Goal: Task Accomplishment & Management: Use online tool/utility

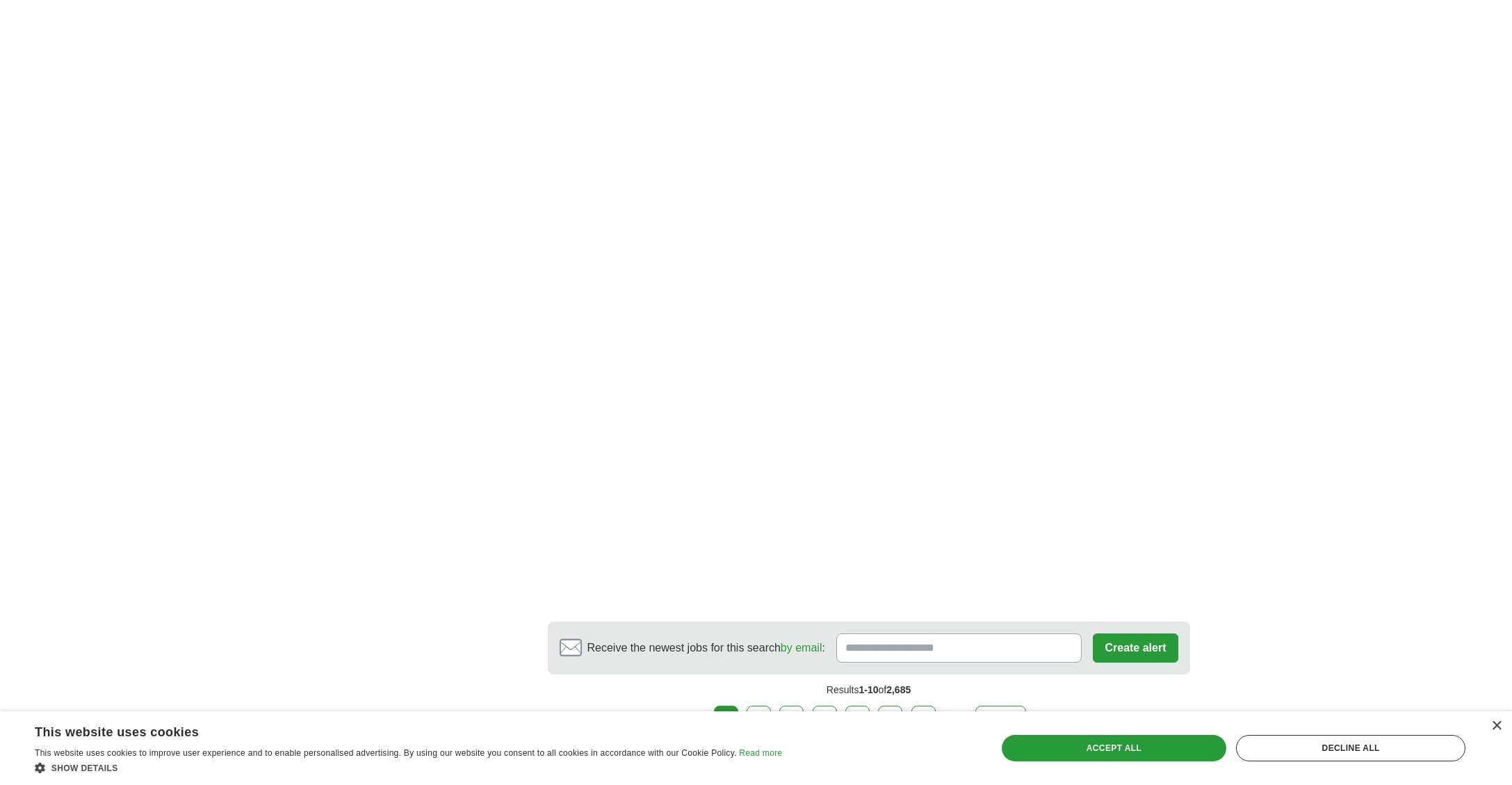
scroll to position [1913, 0]
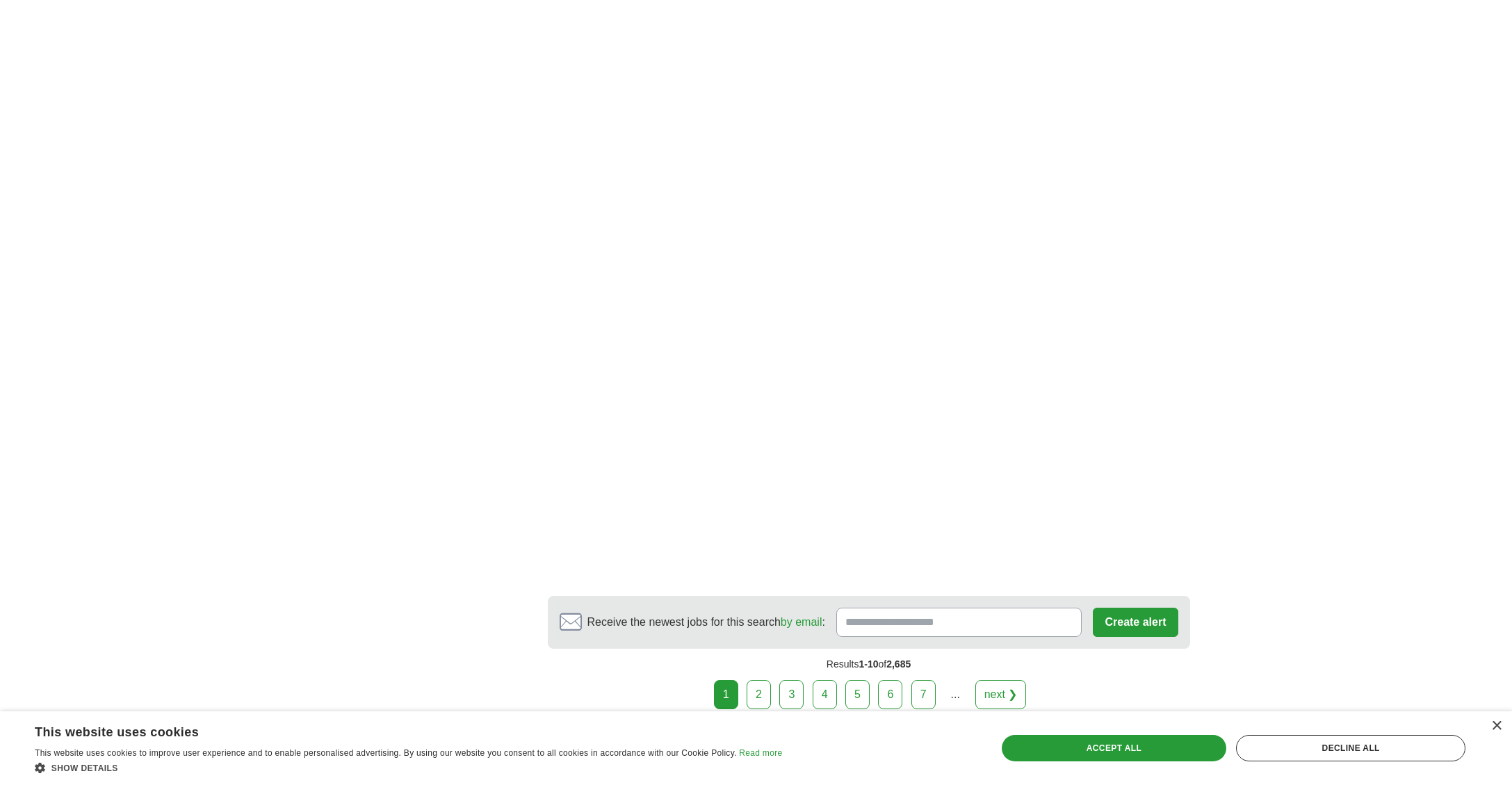
click at [760, 680] on link "2" at bounding box center [759, 695] width 24 height 29
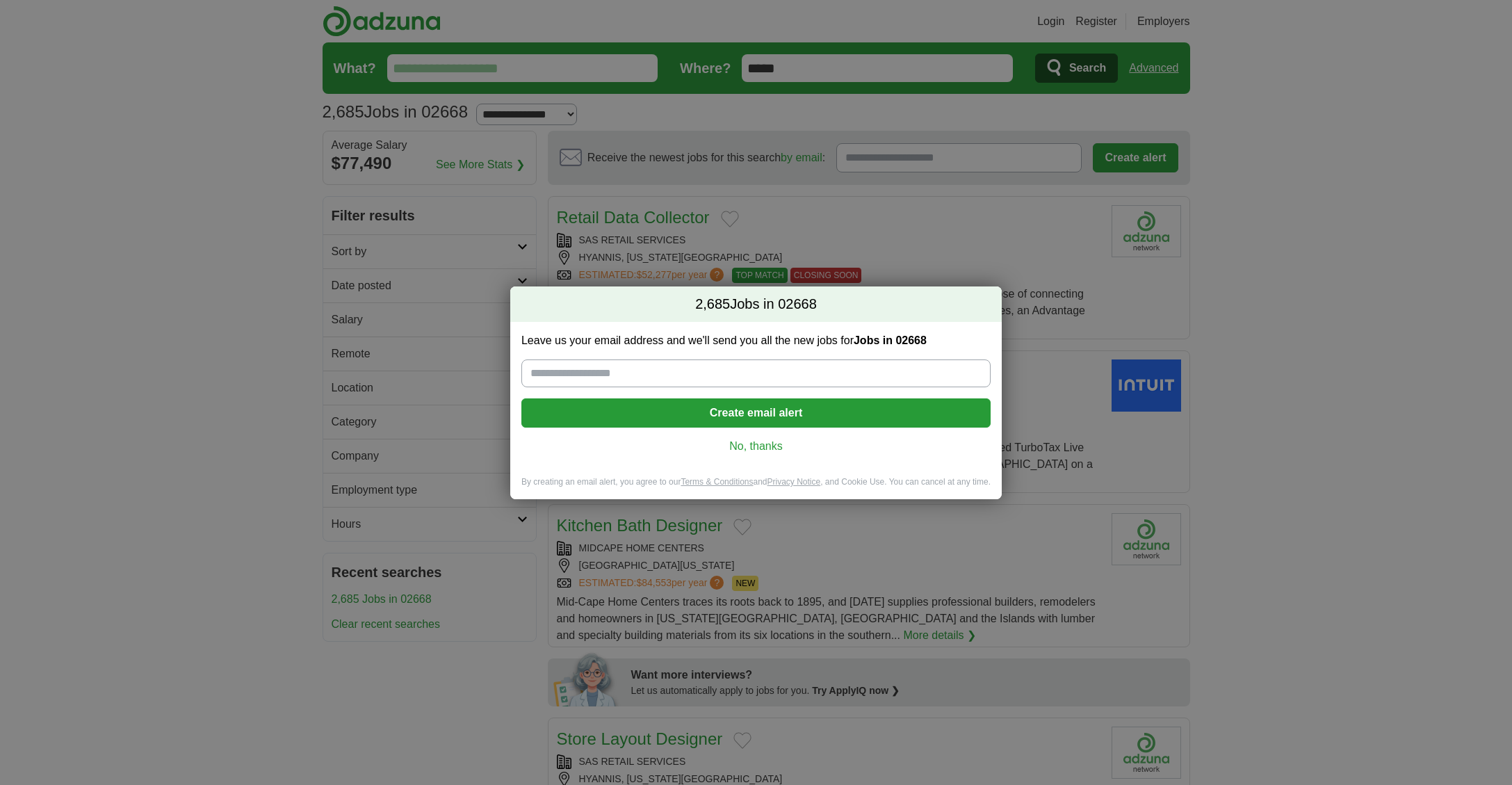
click at [757, 436] on div "Leave us your email address and we'll send you all the new jobs for Jobs in 026…" at bounding box center [756, 399] width 492 height 154
click at [754, 445] on link "No, thanks" at bounding box center [756, 446] width 447 height 15
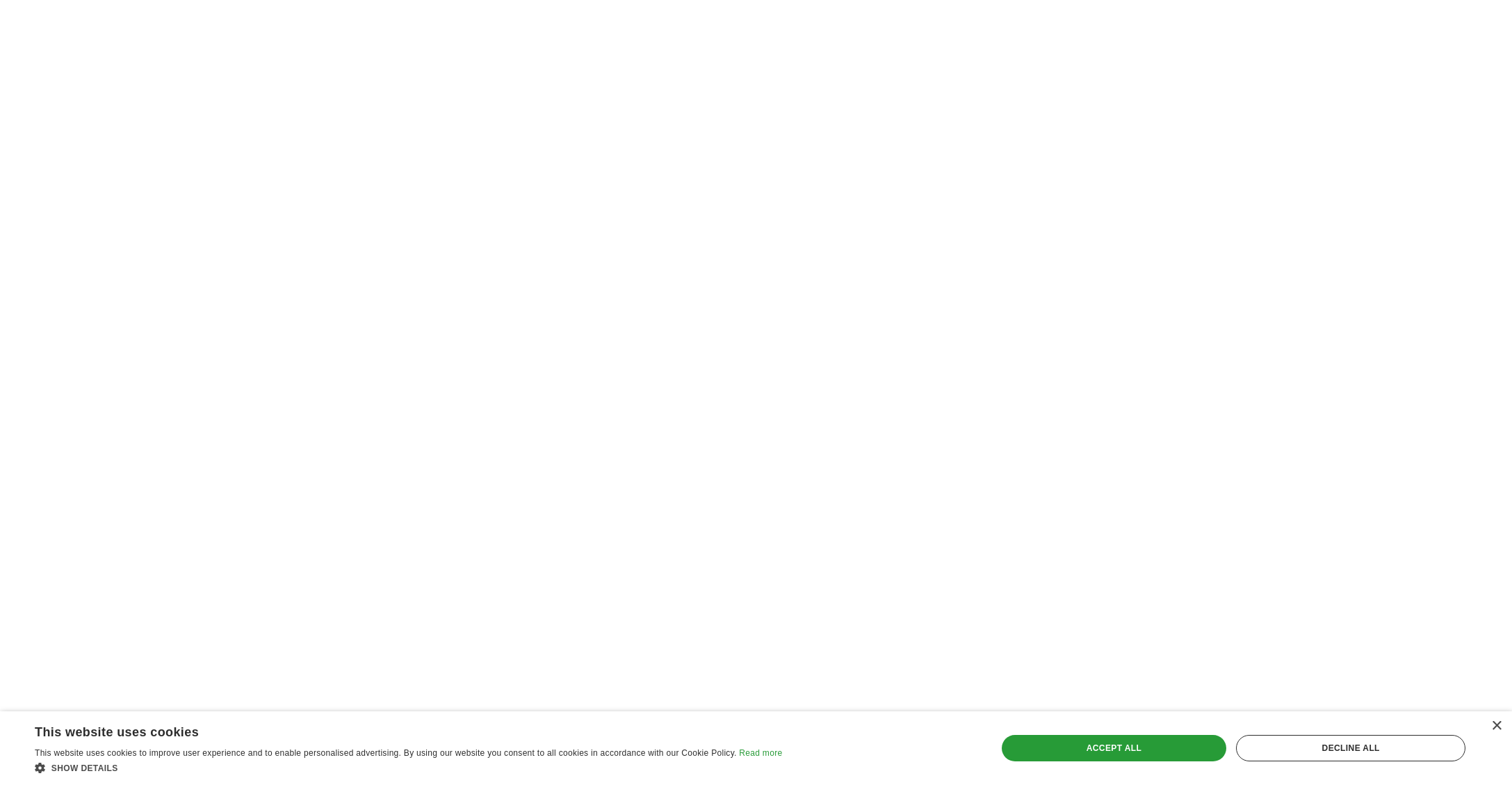
scroll to position [2310, 0]
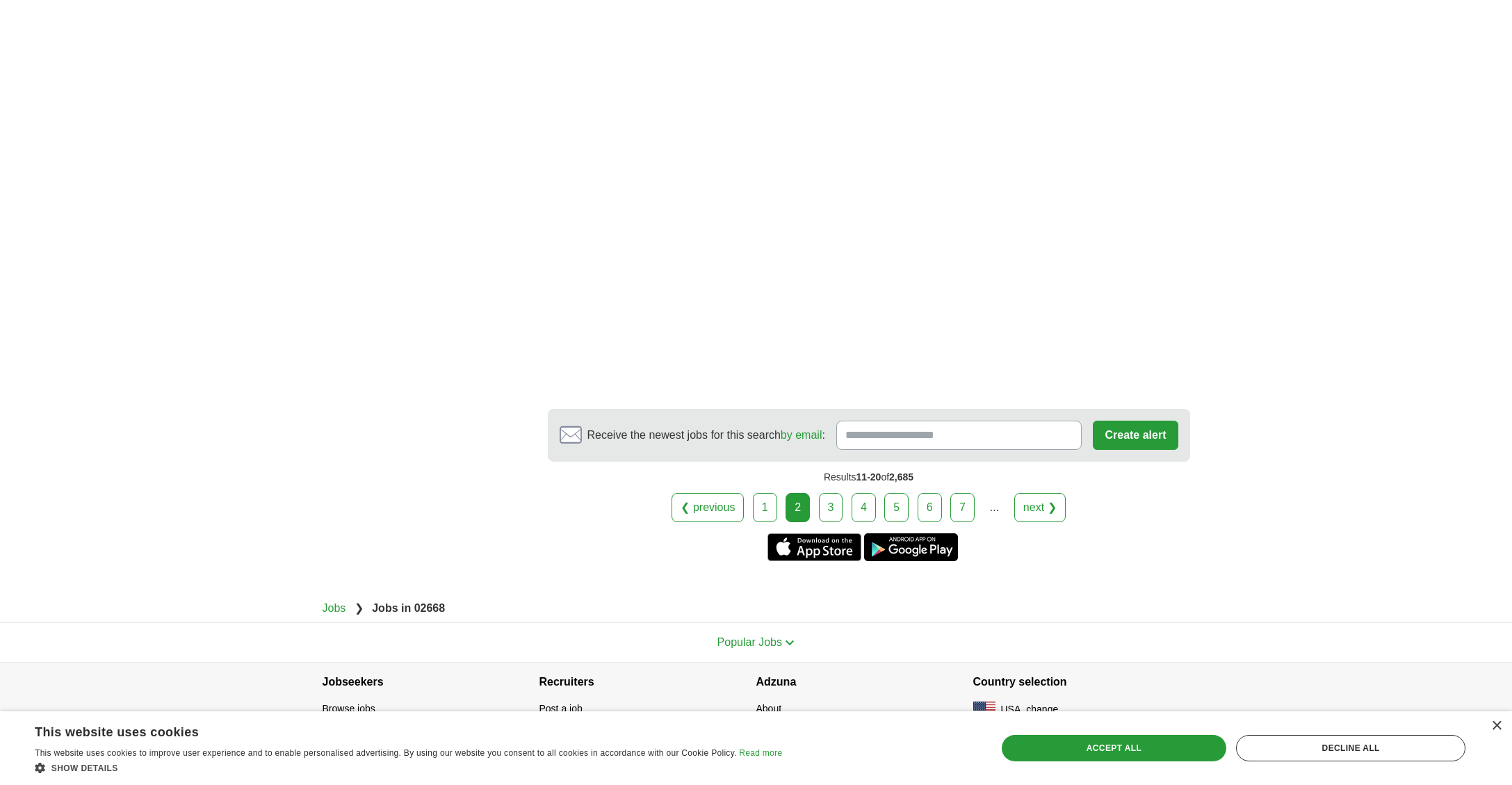
click at [830, 504] on link "3" at bounding box center [831, 508] width 24 height 29
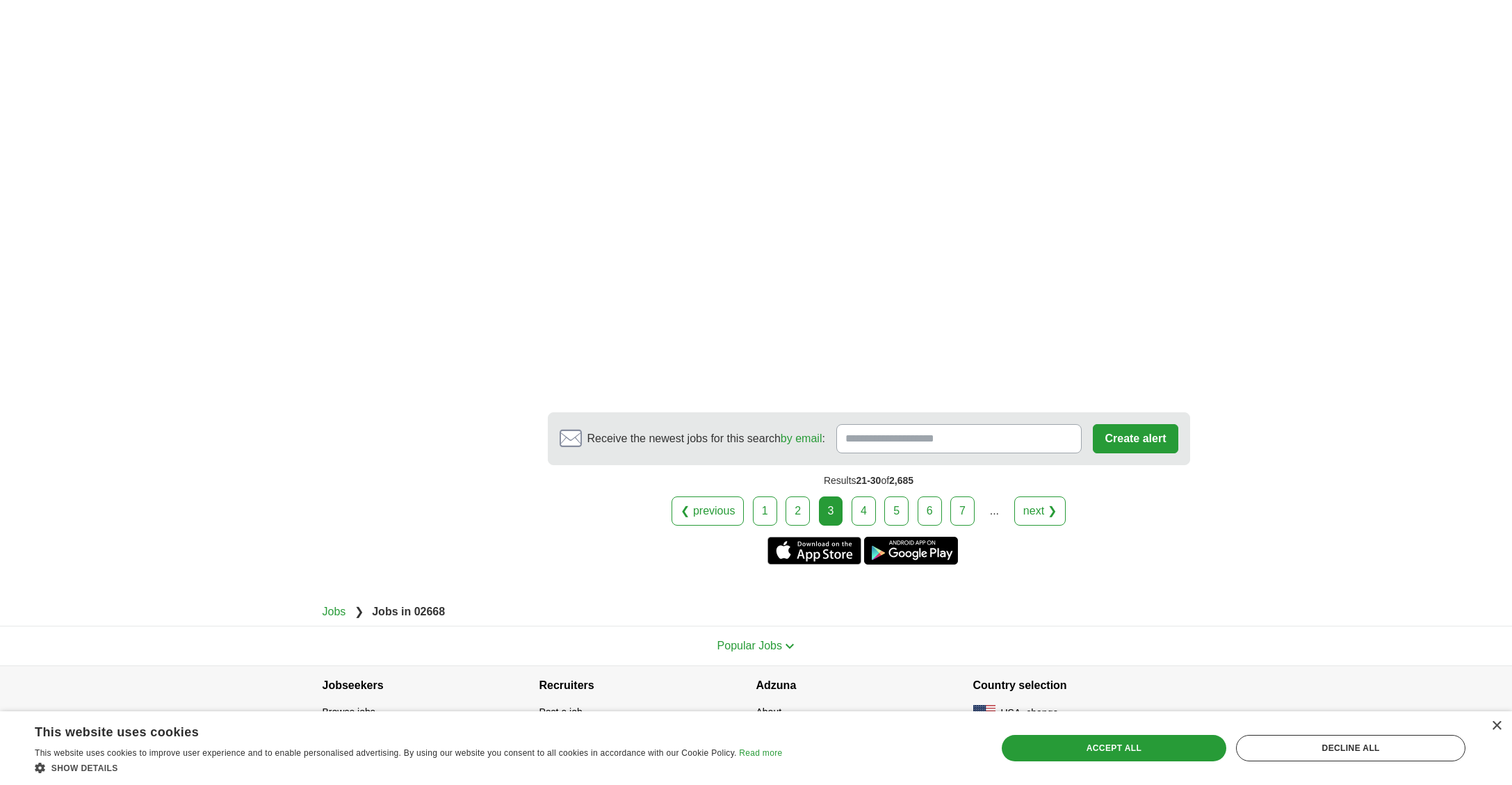
scroll to position [2336, 0]
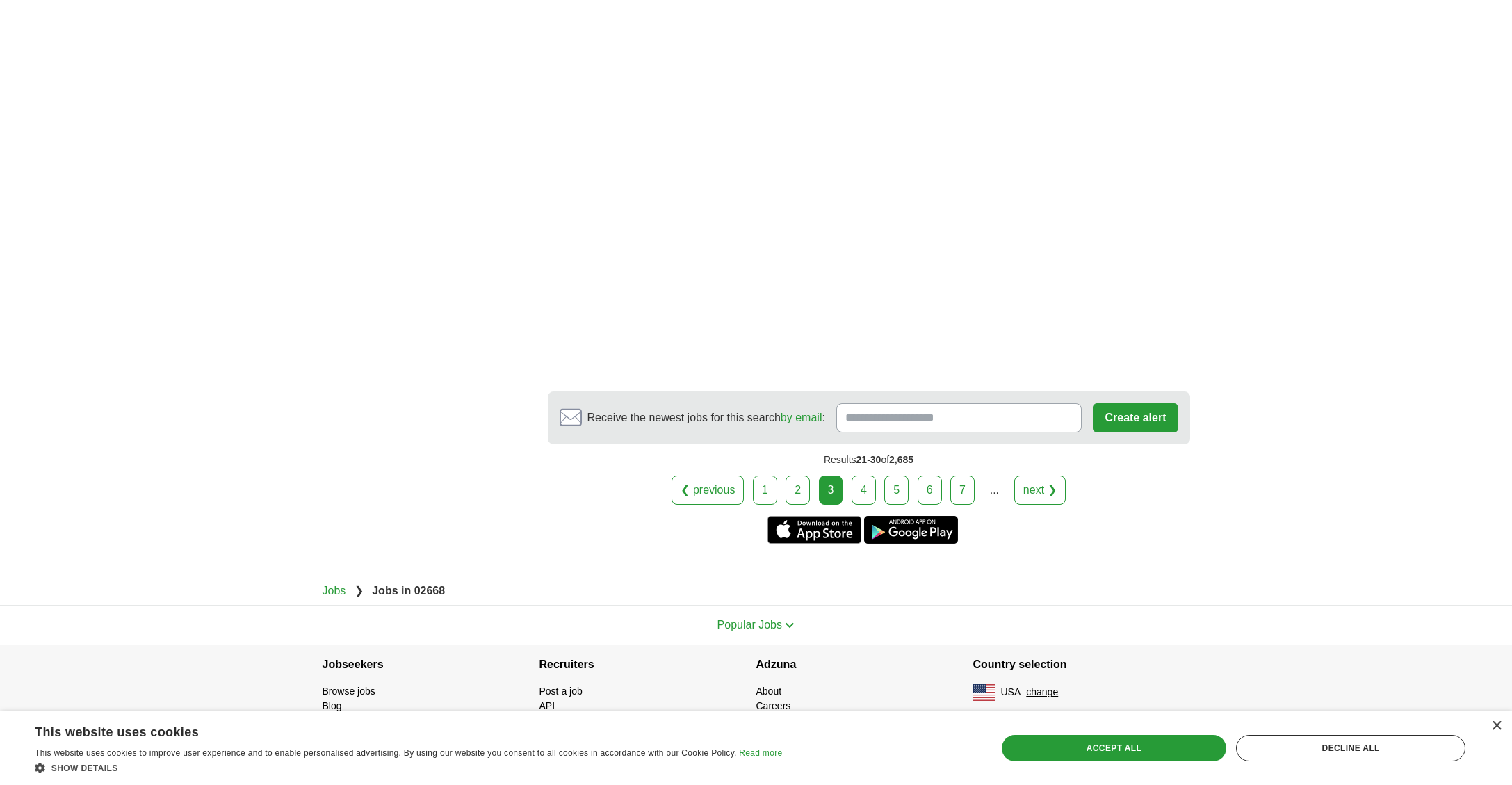
click at [865, 488] on link "4" at bounding box center [864, 490] width 24 height 29
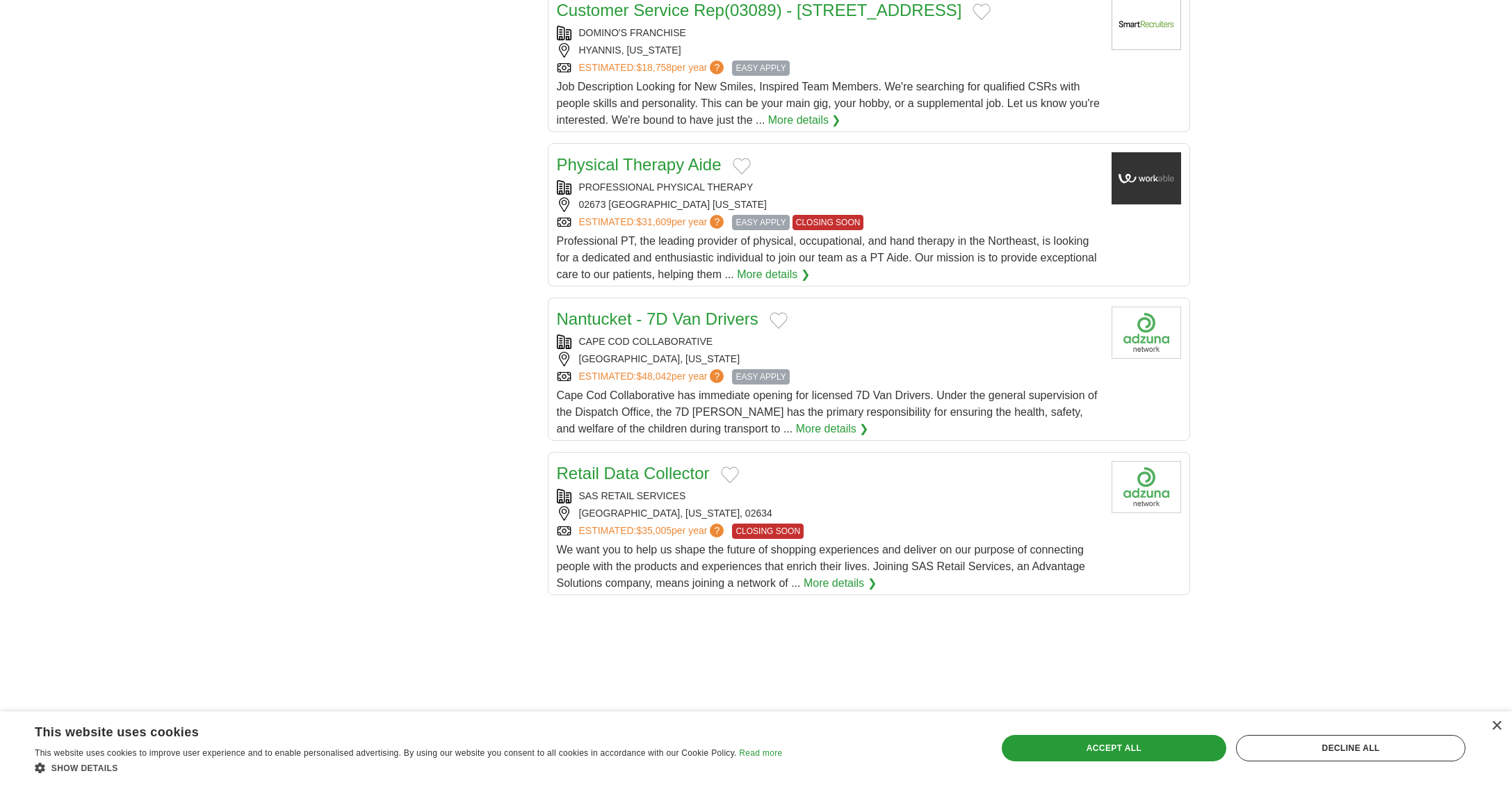
scroll to position [1260, 0]
click at [693, 319] on link "Nantucket - 7D Van Drivers" at bounding box center [657, 317] width 201 height 19
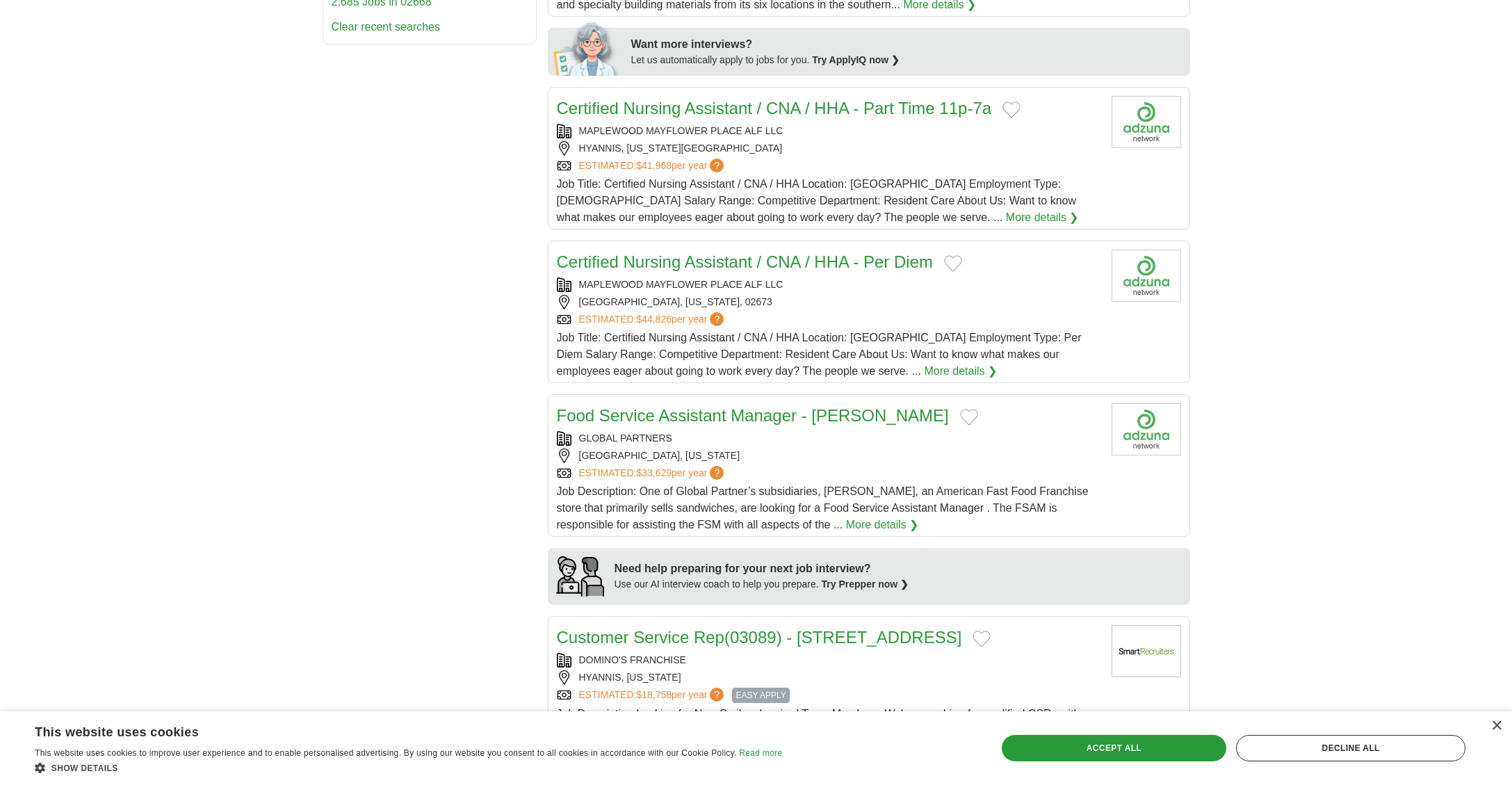
scroll to position [0, 0]
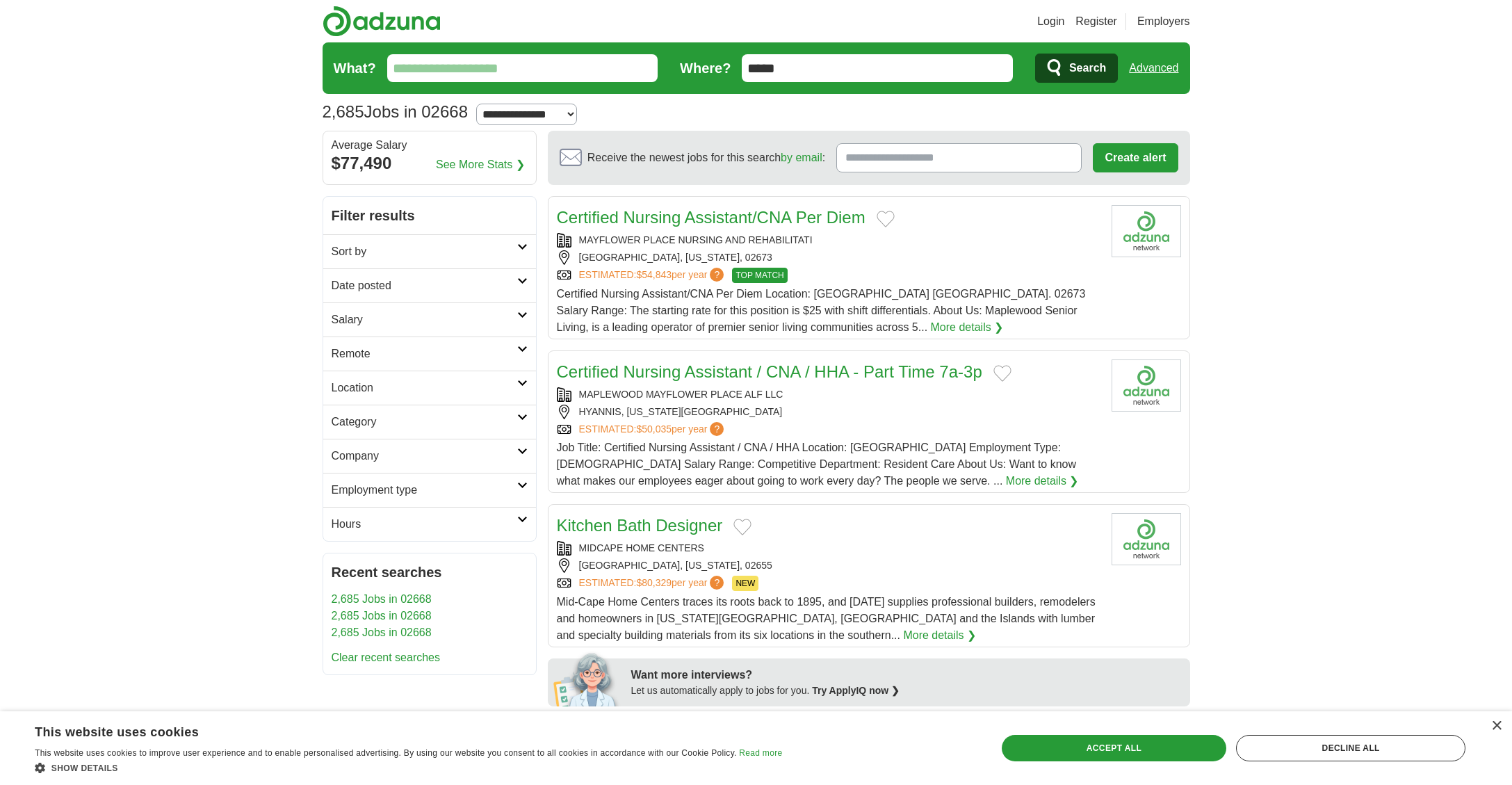
click at [450, 75] on input "What?" at bounding box center [523, 68] width 271 height 28
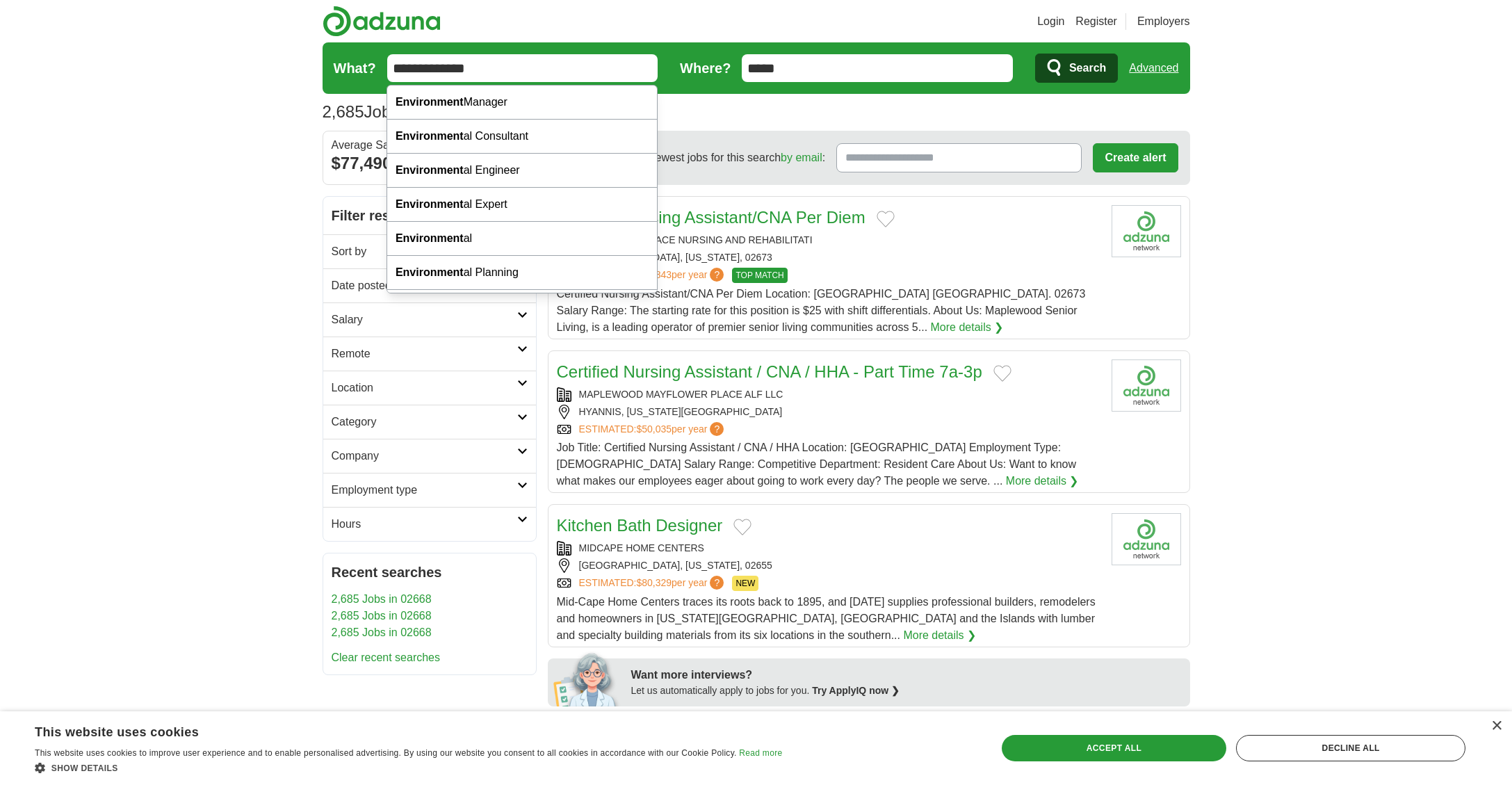
type input "**********"
click at [1035, 54] on button "Search" at bounding box center [1077, 68] width 83 height 29
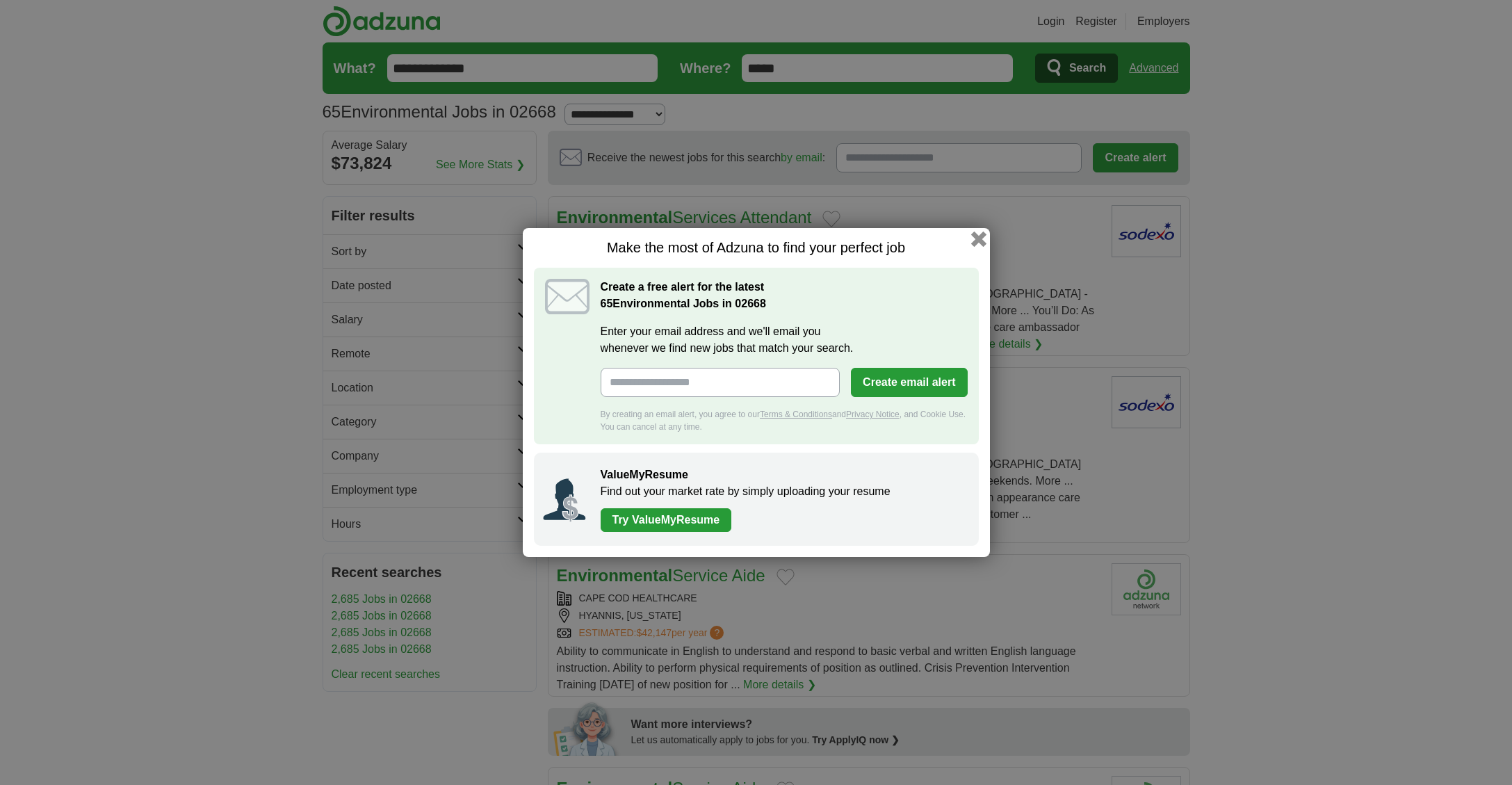
click at [976, 238] on button "button" at bounding box center [978, 239] width 15 height 15
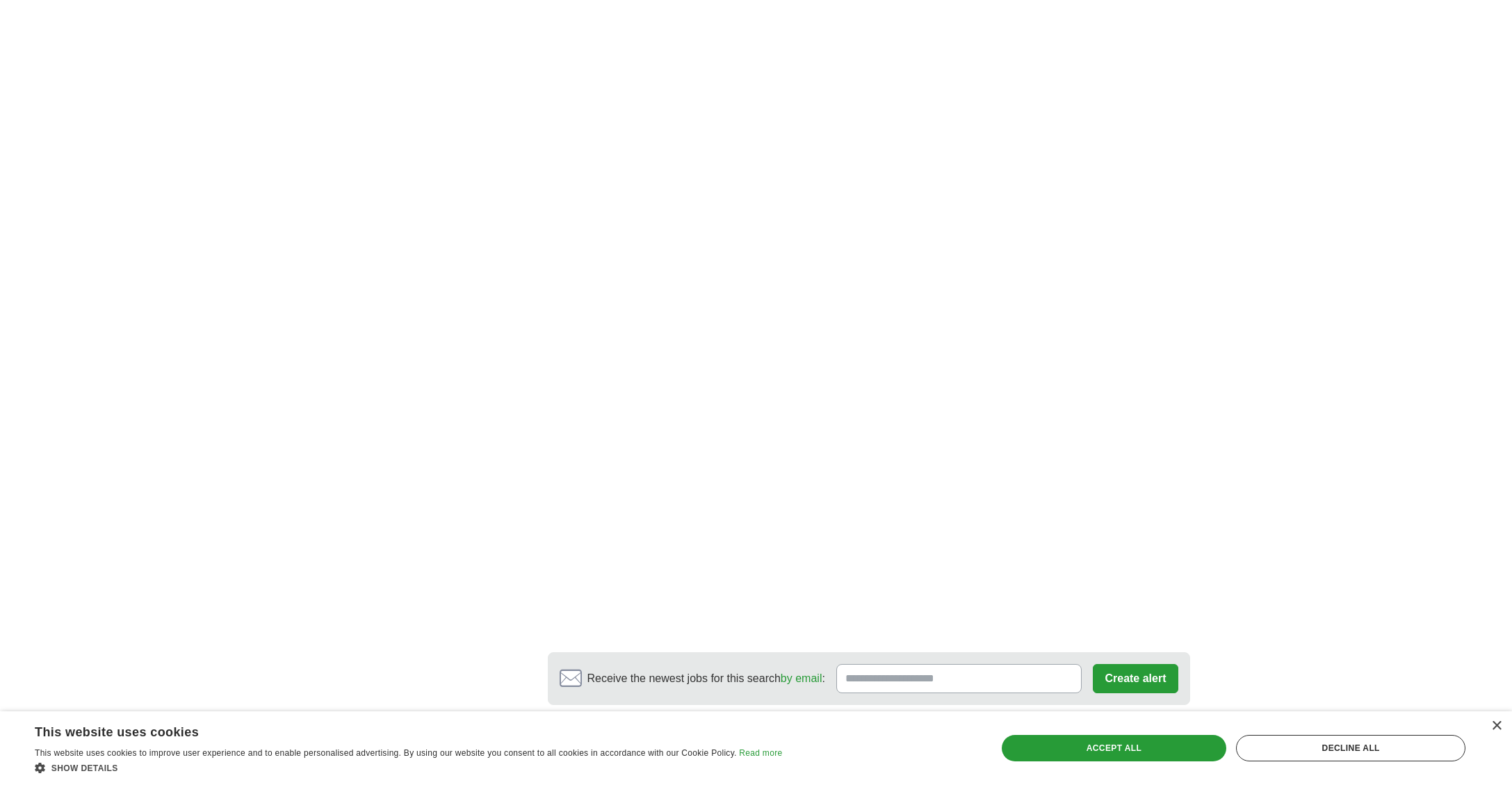
scroll to position [2172, 0]
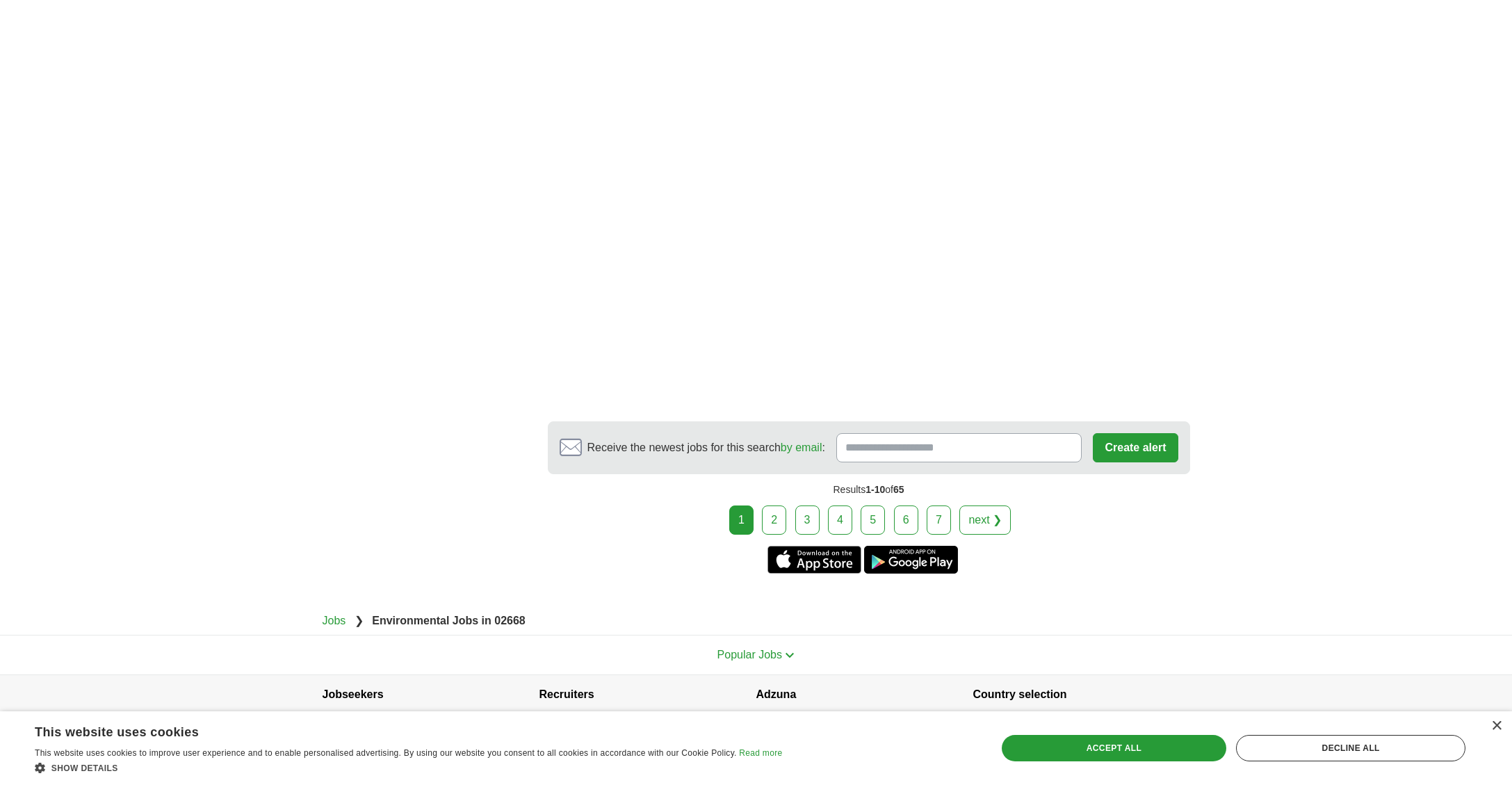
click at [772, 505] on link "2" at bounding box center [774, 520] width 24 height 29
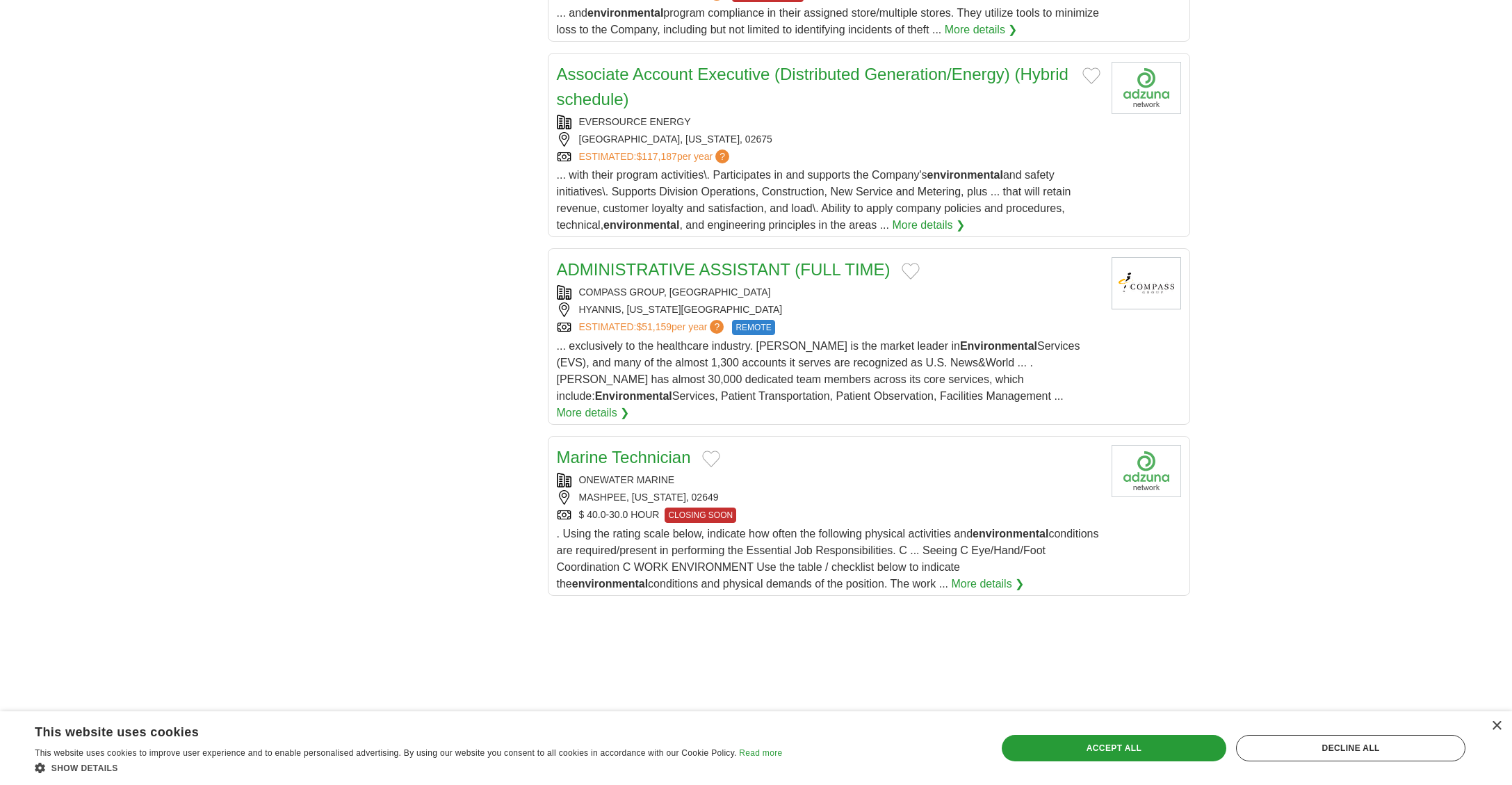
scroll to position [1319, 0]
click at [819, 278] on link "ADMINISTRATIVE ASSISTANT (FULL TIME)" at bounding box center [723, 268] width 334 height 19
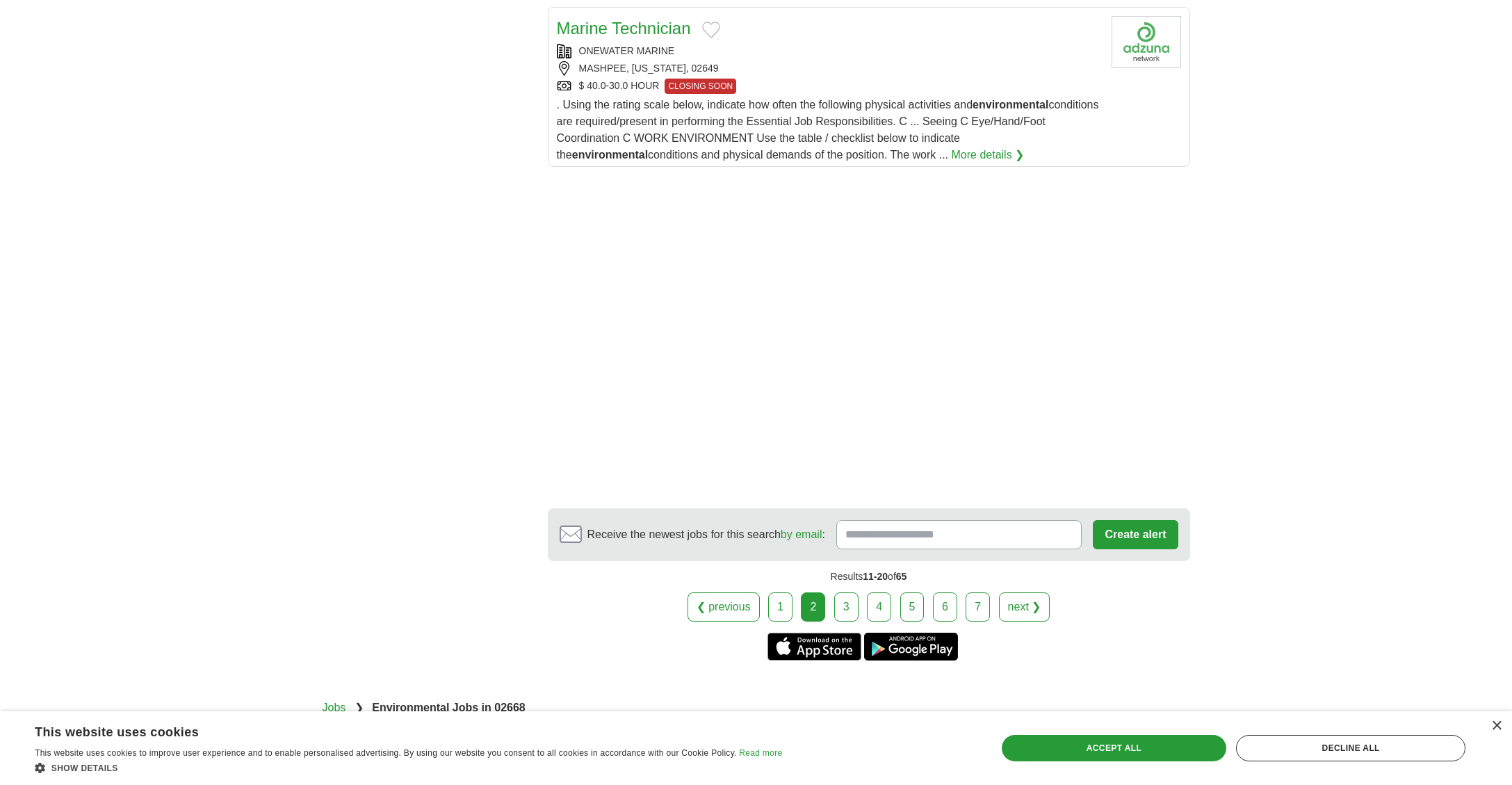
scroll to position [1853, 0]
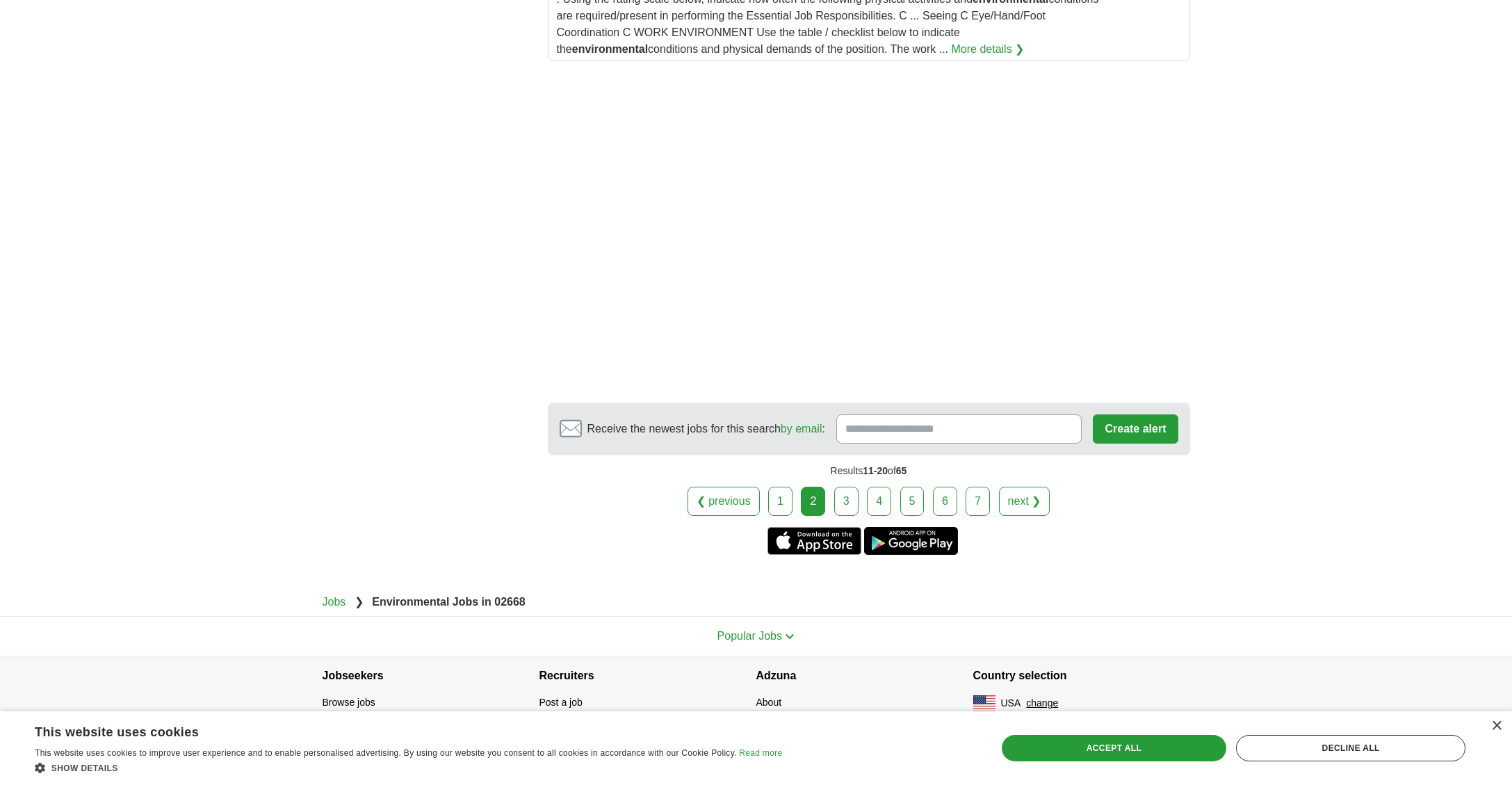
drag, startPoint x: 843, startPoint y: 497, endPoint x: 745, endPoint y: 436, distance: 115.4
click at [843, 497] on link "3" at bounding box center [847, 501] width 24 height 29
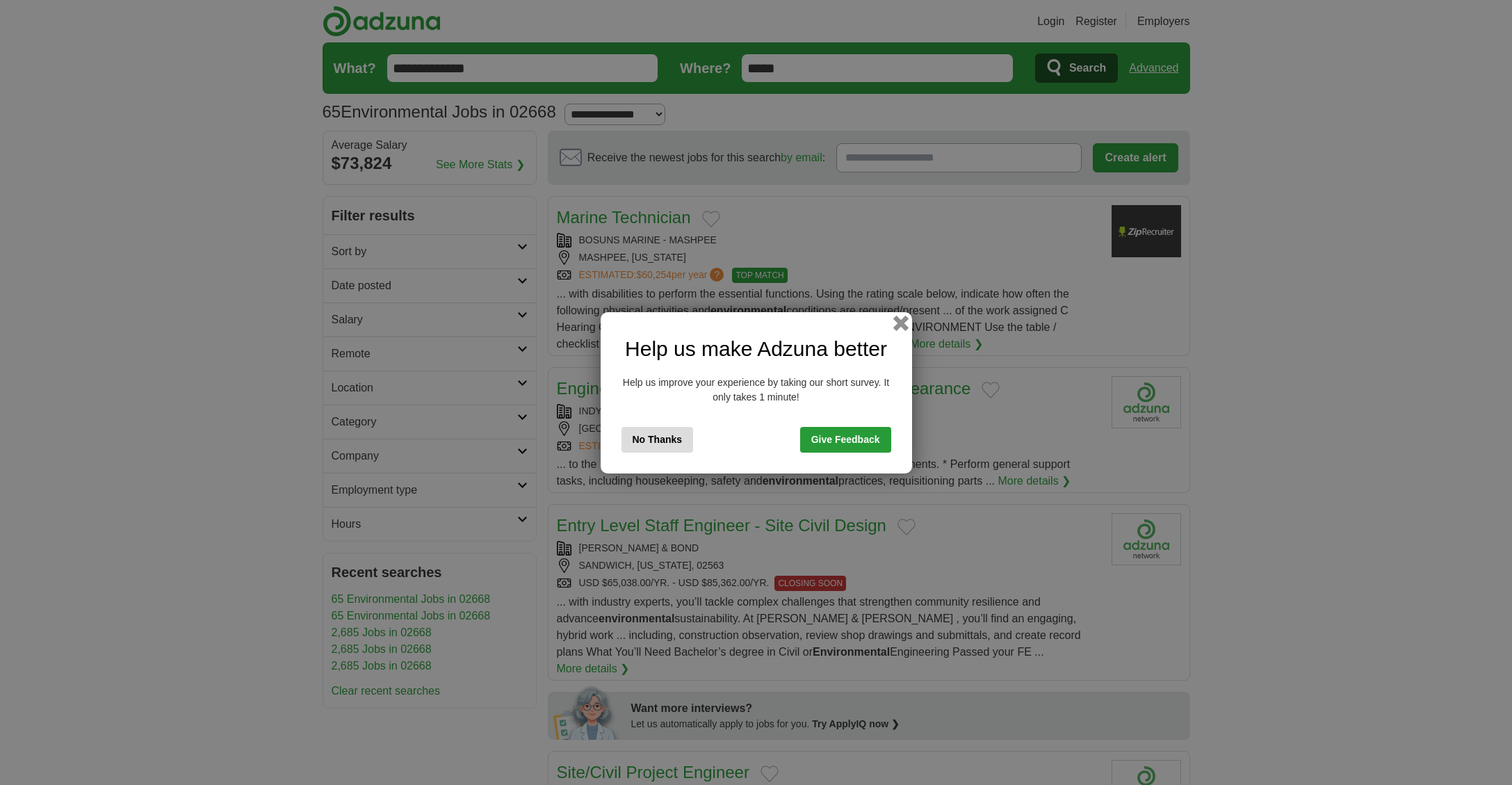
click at [895, 321] on button "button" at bounding box center [900, 323] width 15 height 15
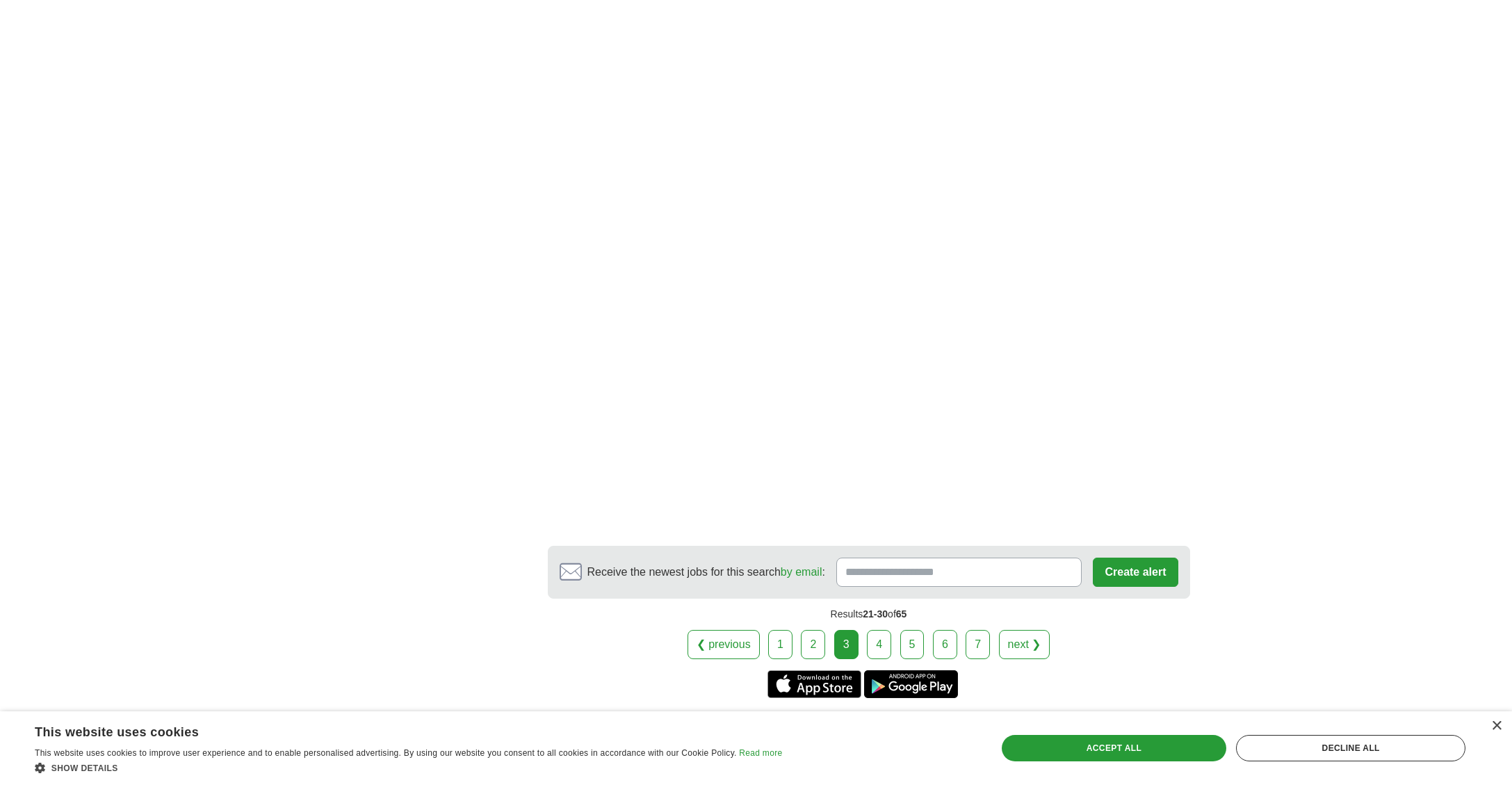
scroll to position [2197, 0]
click at [880, 627] on link "4" at bounding box center [879, 641] width 24 height 29
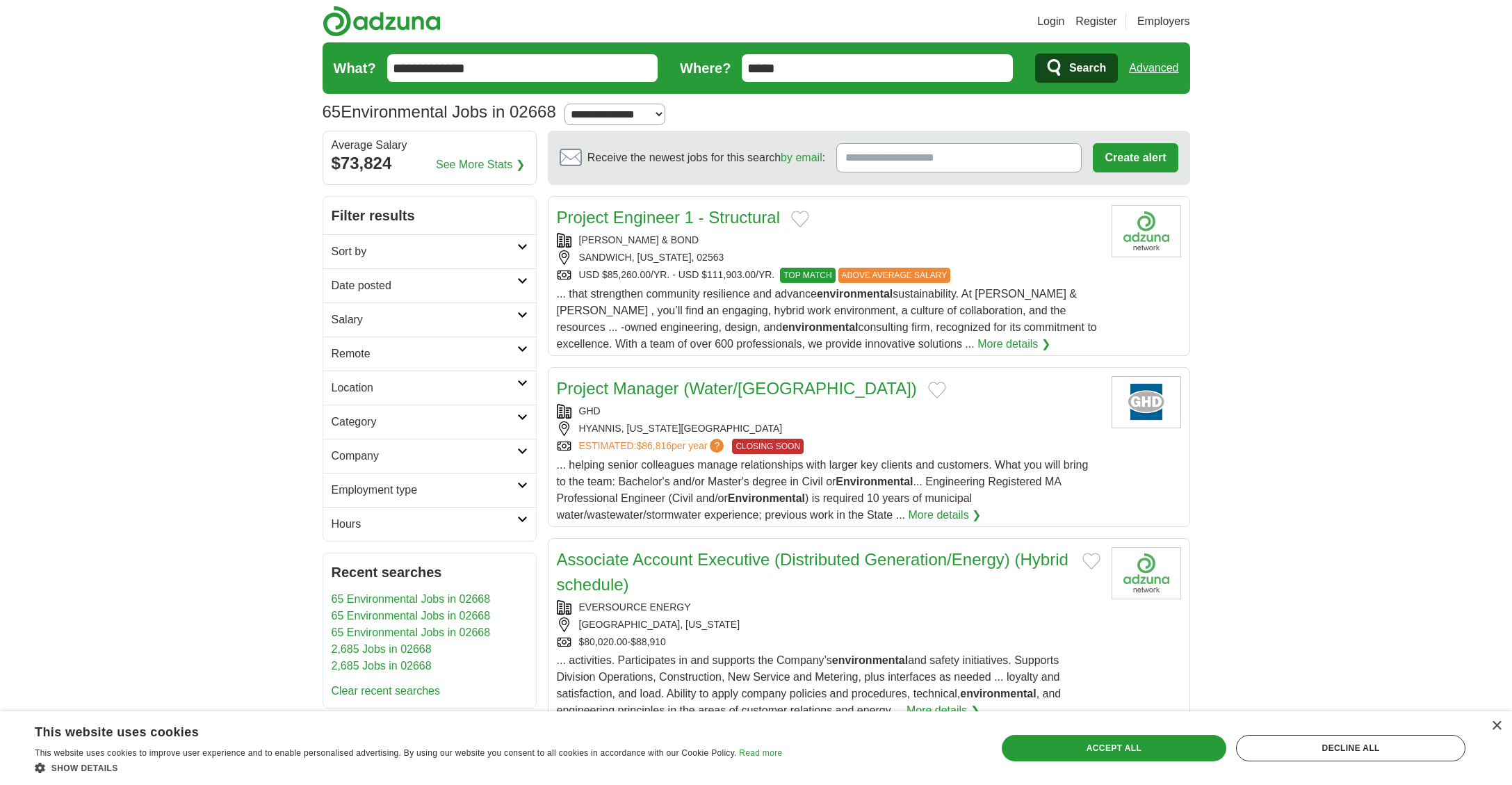
drag, startPoint x: 831, startPoint y: 66, endPoint x: 700, endPoint y: 63, distance: 131.0
click at [700, 63] on form "**********" at bounding box center [756, 67] width 868 height 51
type input "******"
click at [1035, 54] on button "Search" at bounding box center [1077, 68] width 83 height 29
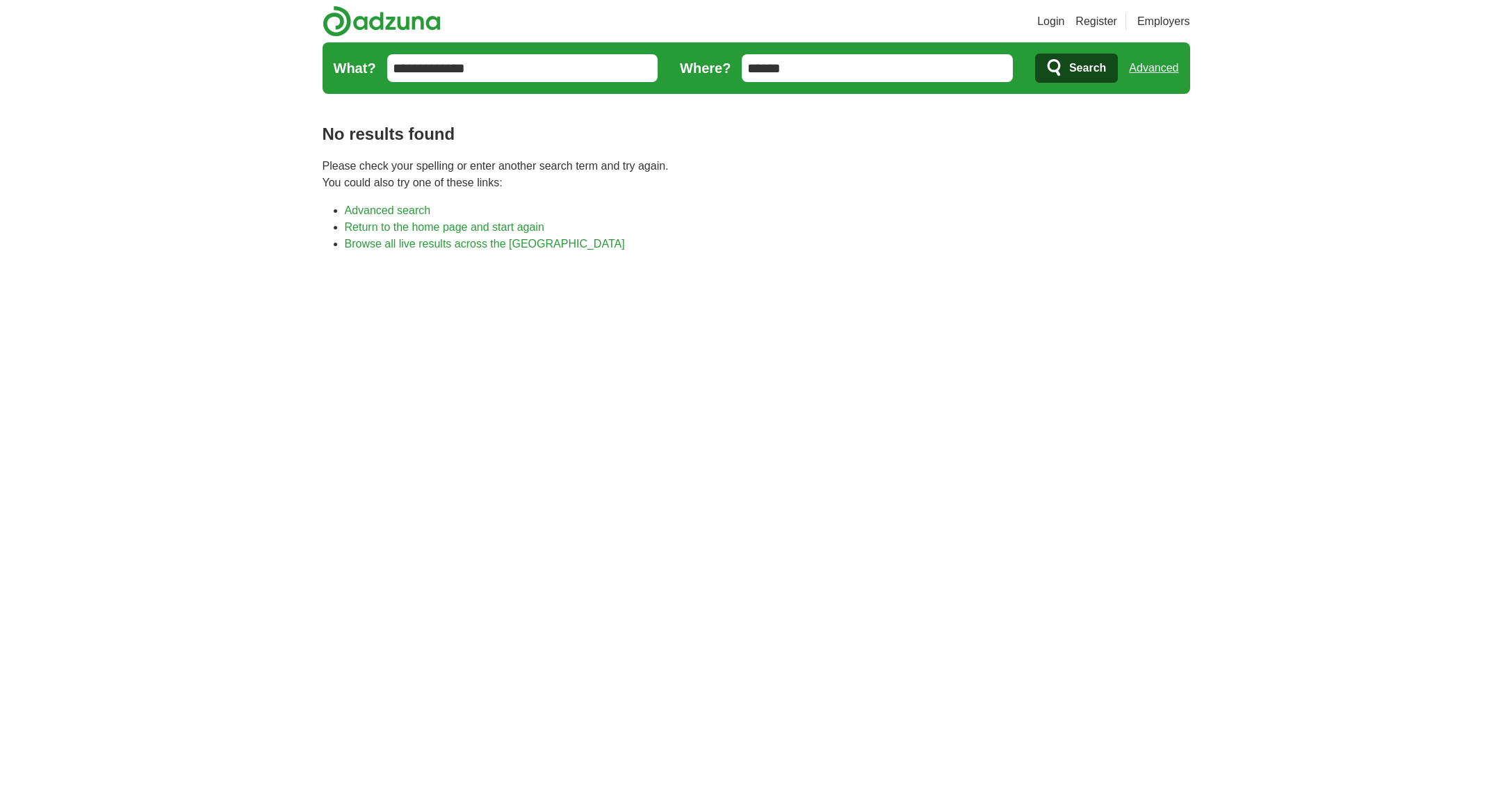
drag, startPoint x: 557, startPoint y: 64, endPoint x: 705, endPoint y: 56, distance: 148.2
click at [557, 64] on input "**********" at bounding box center [523, 68] width 271 height 28
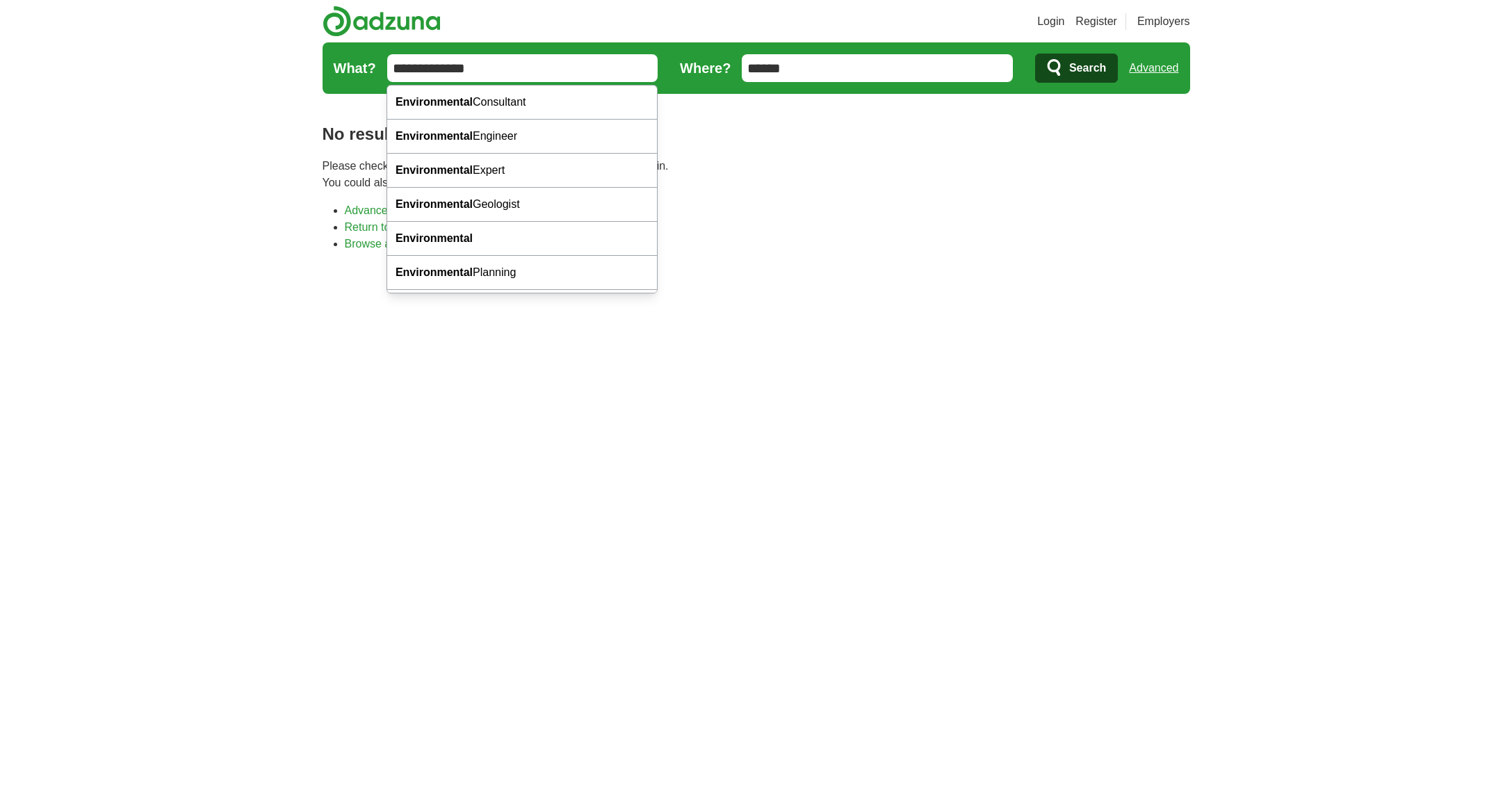
click at [879, 62] on input "******" at bounding box center [877, 68] width 271 height 28
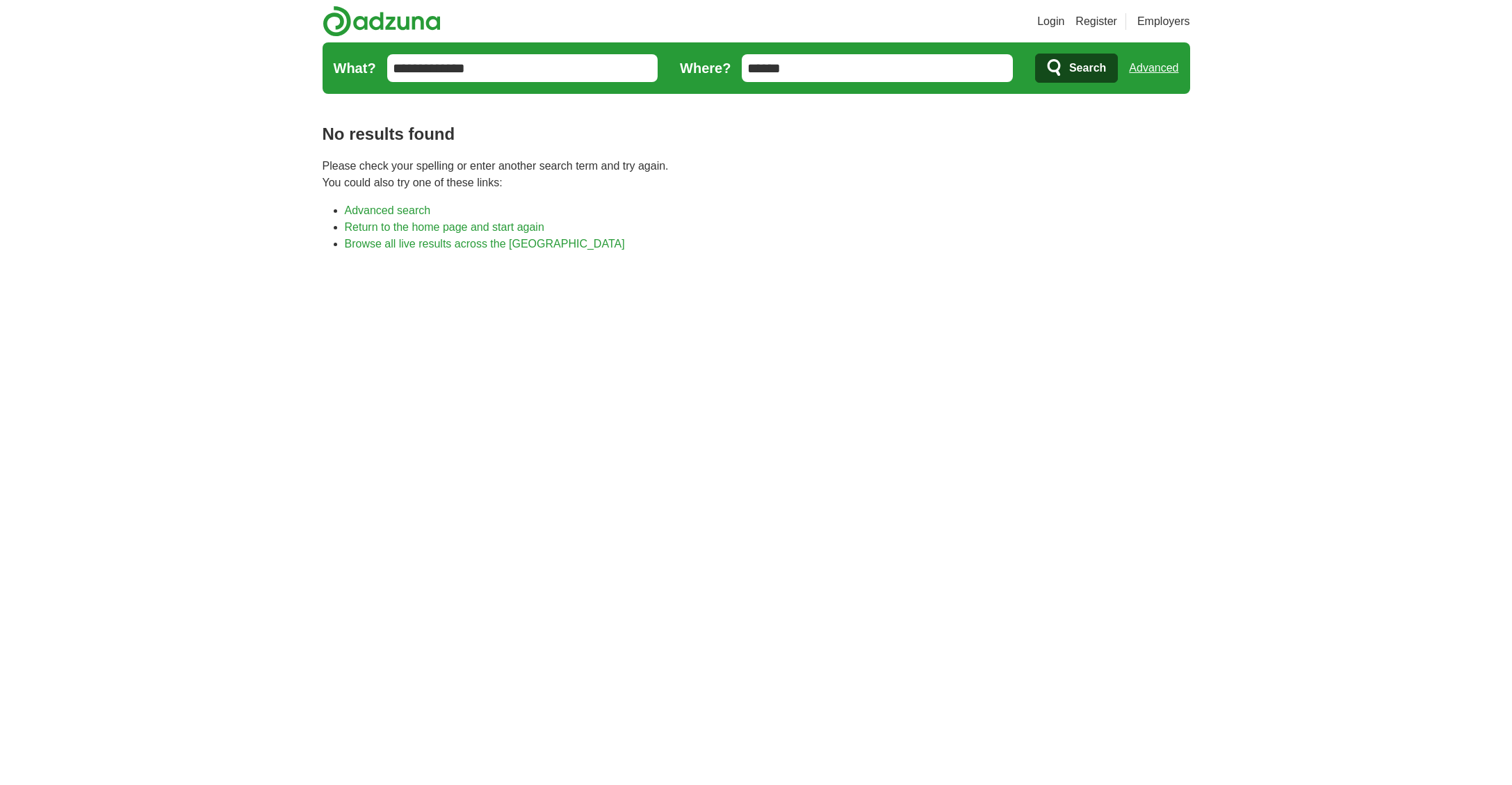
drag, startPoint x: 817, startPoint y: 61, endPoint x: 680, endPoint y: 55, distance: 137.1
click at [680, 55] on form "**********" at bounding box center [756, 67] width 868 height 51
click at [1152, 67] on link "Advanced" at bounding box center [1154, 68] width 50 height 28
